Goal: Find specific page/section: Find specific page/section

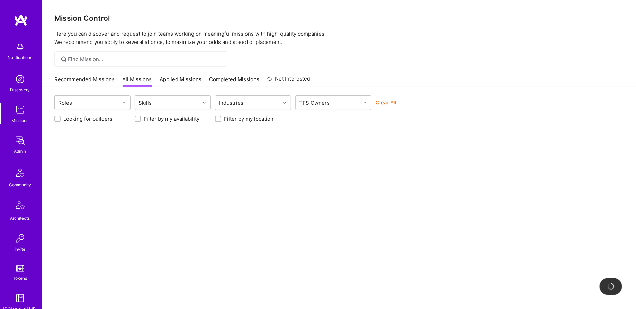
click at [17, 151] on div "Admin" at bounding box center [20, 151] width 12 height 7
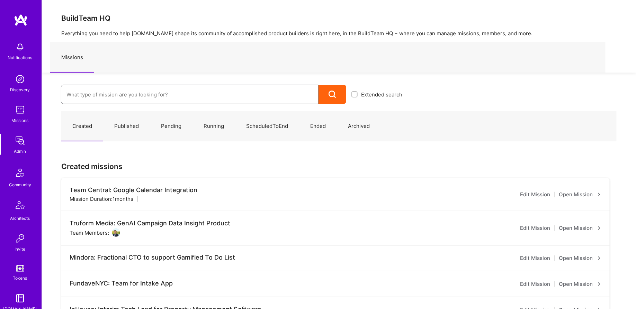
click at [109, 97] on input at bounding box center [189, 95] width 246 height 18
click at [125, 92] on input at bounding box center [189, 95] width 246 height 18
type input "leg"
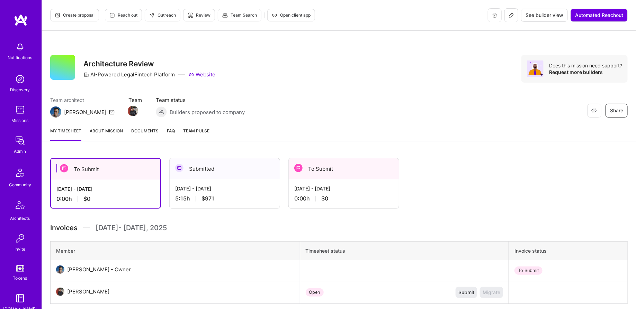
click at [514, 15] on button at bounding box center [511, 15] width 14 height 14
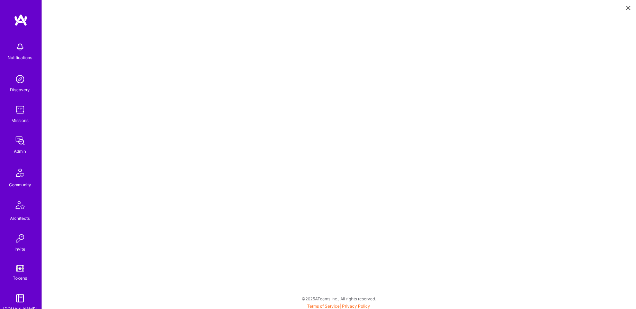
scroll to position [2, 0]
click at [24, 24] on img at bounding box center [21, 20] width 14 height 12
